Goal: Find specific page/section: Find specific page/section

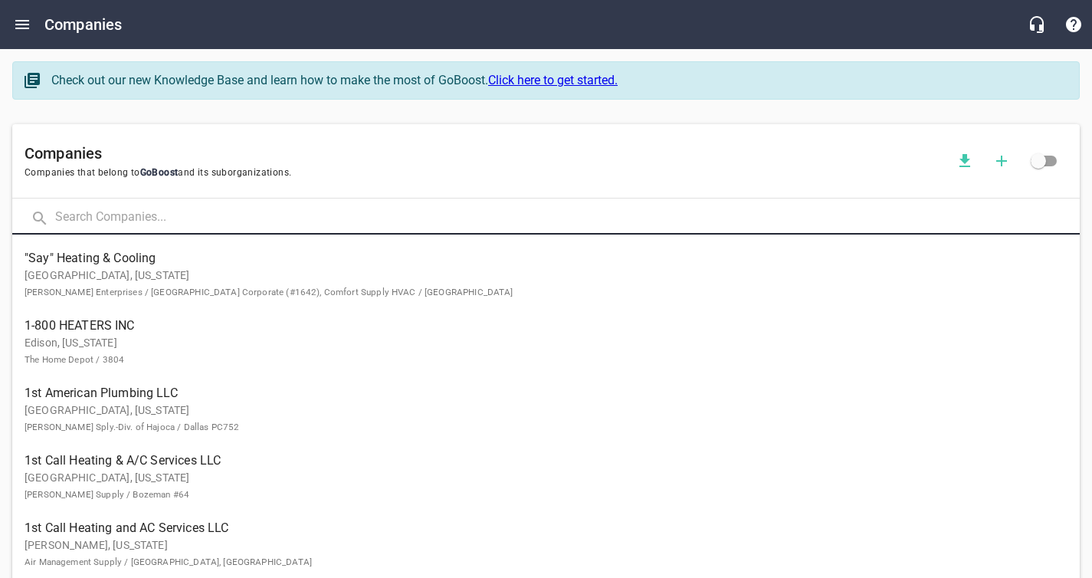
click at [95, 221] on input "text" at bounding box center [567, 218] width 1024 height 33
type input "[PERSON_NAME]"
click button at bounding box center [0, 0] width 0 height 0
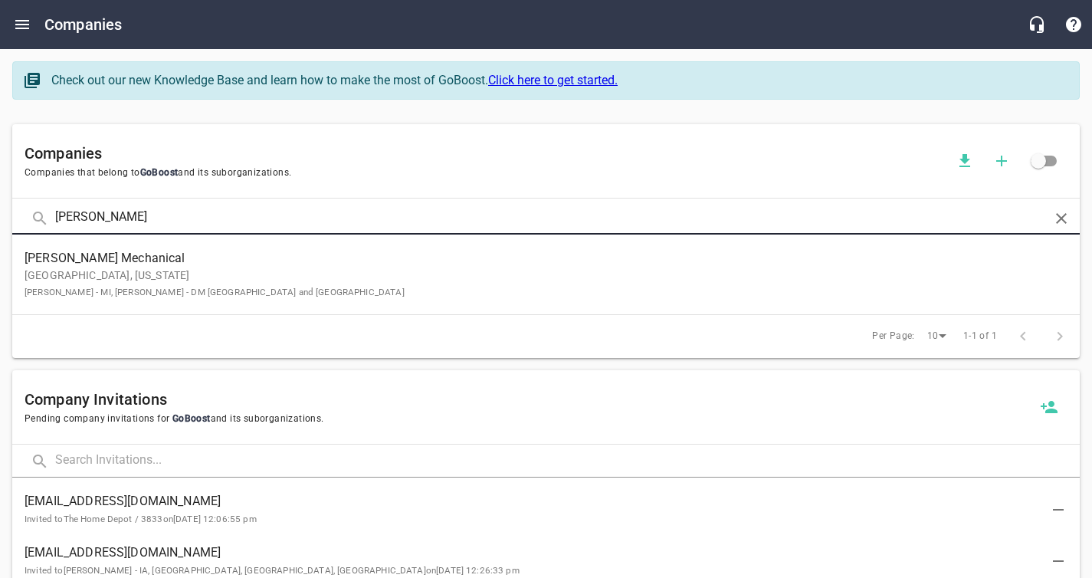
click at [110, 269] on p "Dexter, [US_STATE] [PERSON_NAME] - MI, [PERSON_NAME] - DM [GEOGRAPHIC_DATA] and…" at bounding box center [534, 283] width 1018 height 32
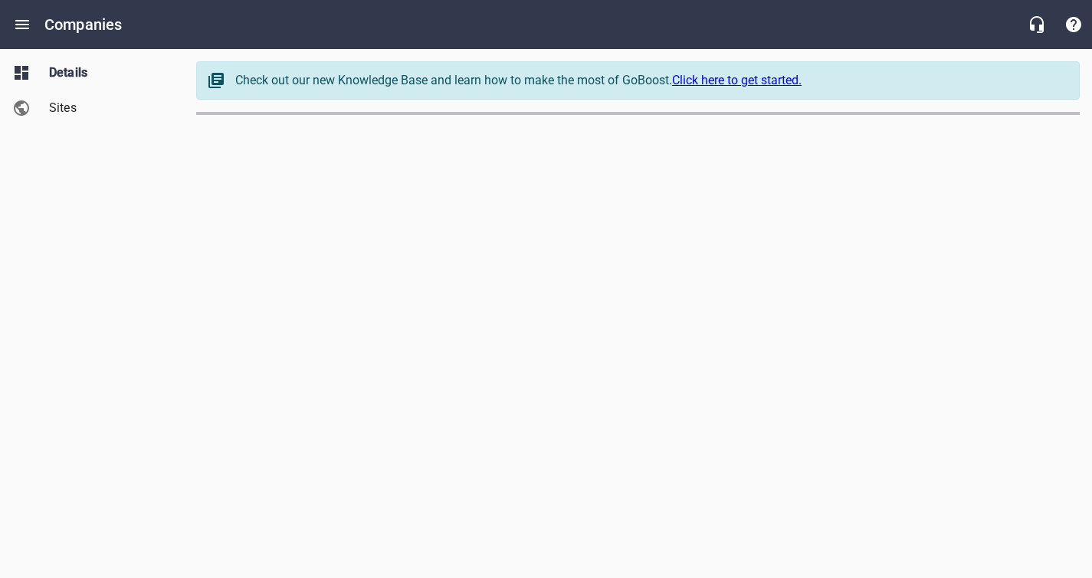
select select "[US_STATE]"
select select "5"
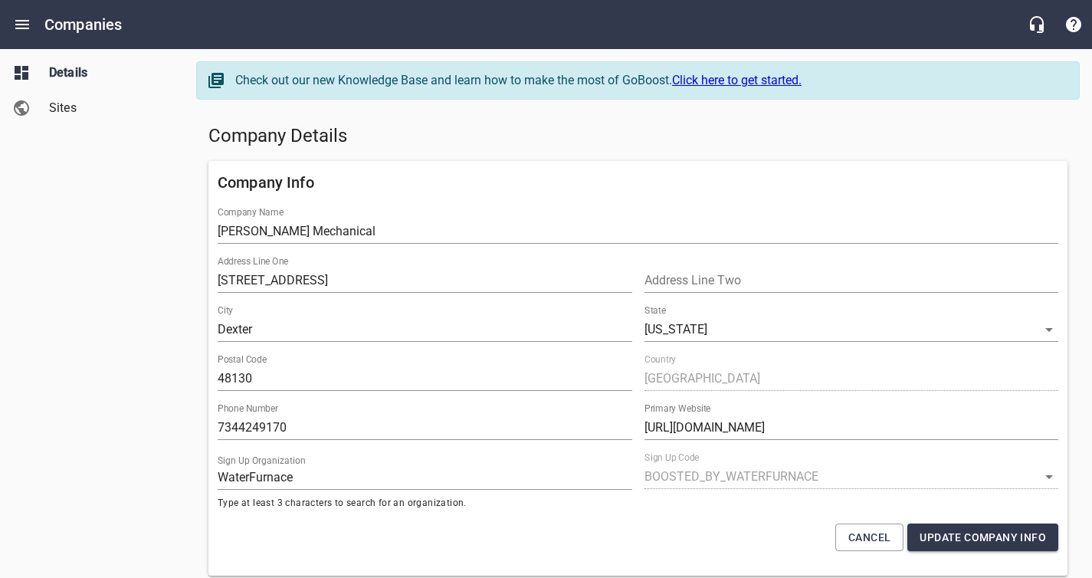
click at [166, 276] on div "Details Sites" at bounding box center [92, 289] width 185 height 578
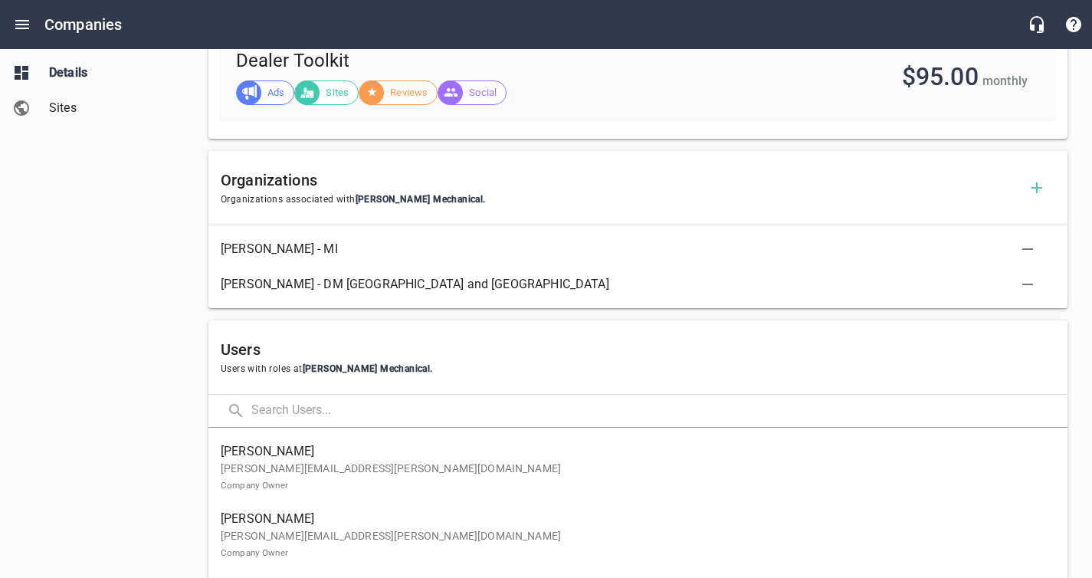
scroll to position [669, 0]
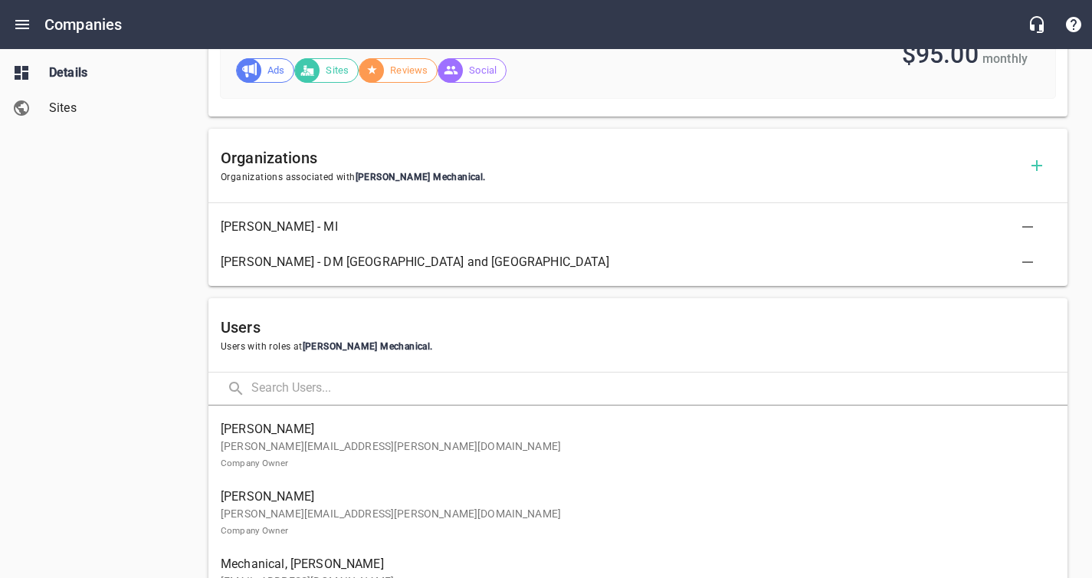
click at [368, 444] on p "[PERSON_NAME][EMAIL_ADDRESS][PERSON_NAME][DOMAIN_NAME] Company Owner" at bounding box center [632, 454] width 822 height 32
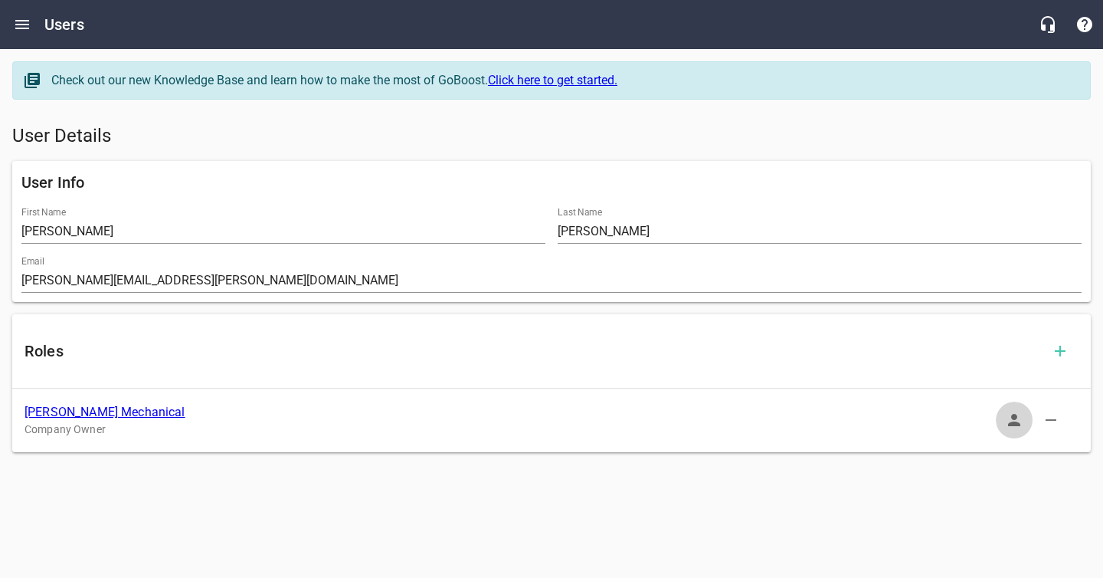
click at [1011, 422] on icon "button" at bounding box center [1014, 420] width 12 height 12
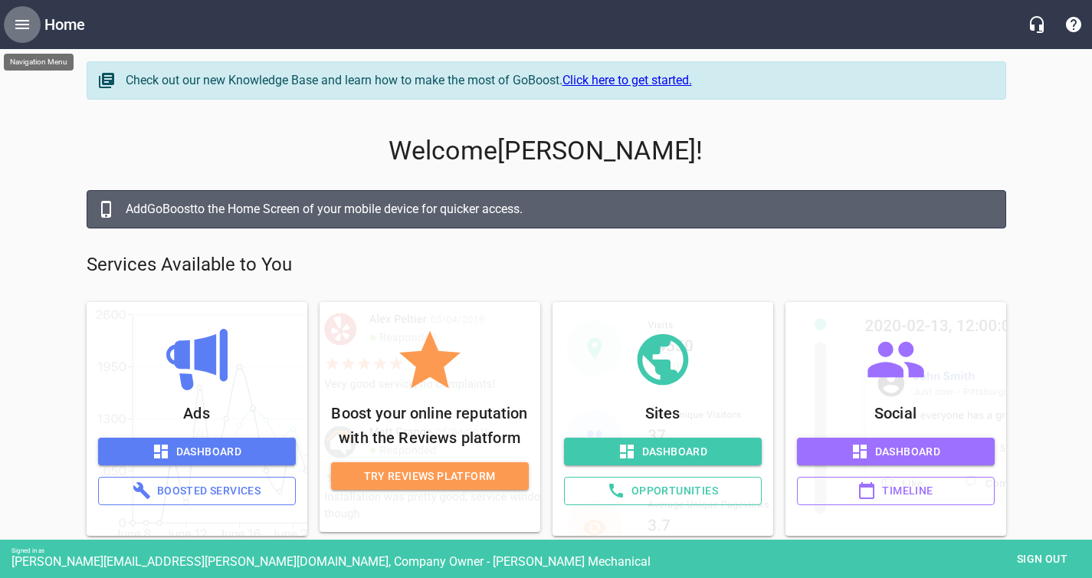
click at [24, 28] on icon "Open drawer" at bounding box center [22, 24] width 14 height 9
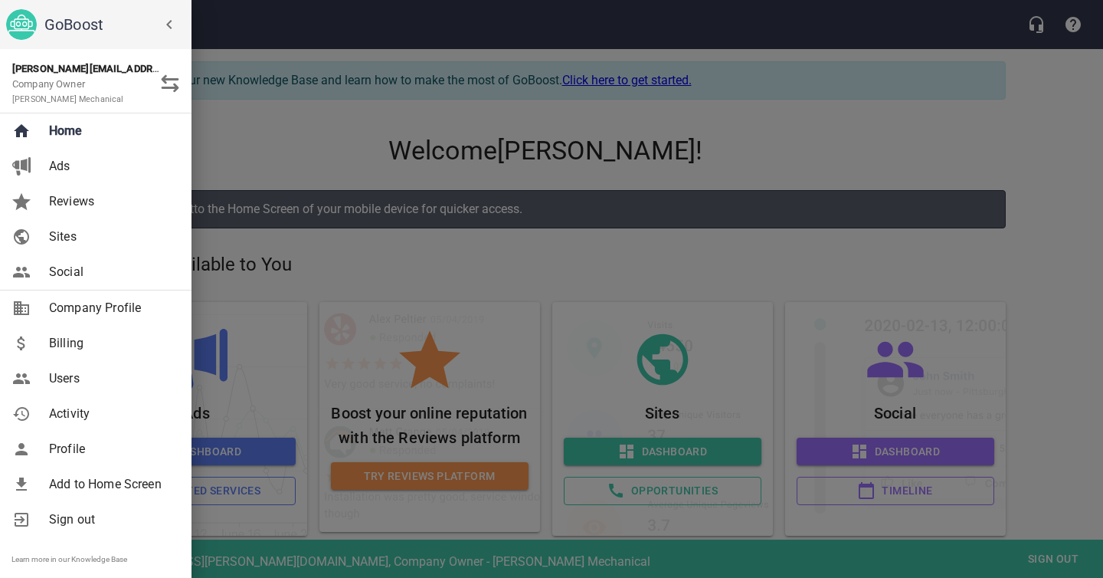
click at [84, 312] on span "Company Profile" at bounding box center [111, 308] width 124 height 18
select select "[US_STATE]"
